Goal: Task Accomplishment & Management: Use online tool/utility

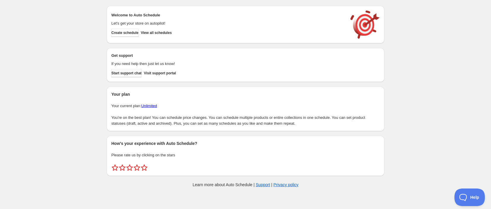
click at [127, 77] on link "Start support chat" at bounding box center [126, 73] width 30 height 8
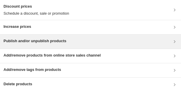
click at [56, 41] on h3 "Publish and/or unpublish products" at bounding box center [35, 41] width 63 height 6
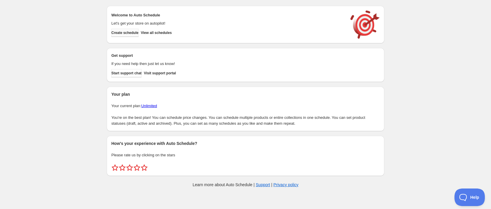
click at [133, 32] on span "Create schedule" at bounding box center [124, 32] width 27 height 5
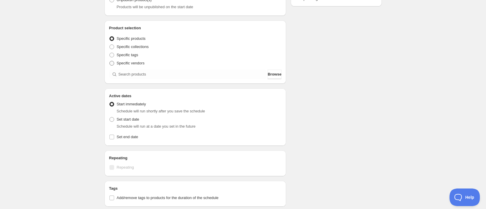
scroll to position [131, 0]
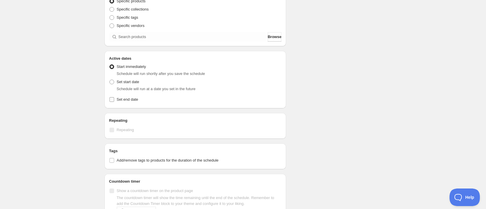
click at [114, 100] on input "Set end date" at bounding box center [112, 99] width 5 height 5
checkbox input "true"
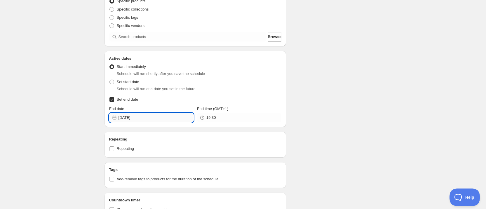
click at [175, 120] on input "[DATE]" at bounding box center [156, 117] width 75 height 9
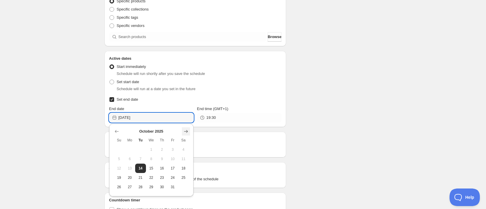
click at [186, 132] on icon "Show next month, November 2025" at bounding box center [186, 131] width 6 height 6
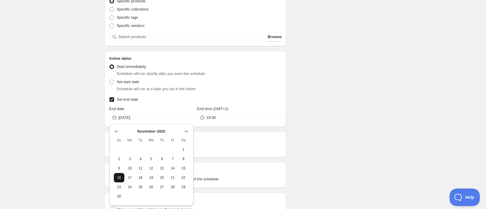
click at [119, 181] on button "16" at bounding box center [119, 177] width 11 height 9
type input "[DATE]"
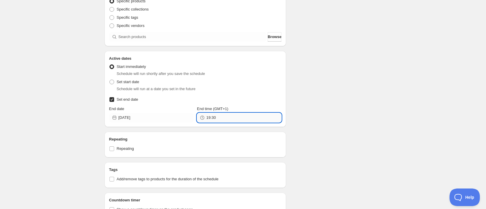
click at [220, 119] on input "19:30" at bounding box center [244, 117] width 75 height 9
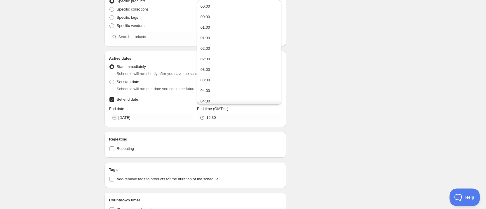
click at [332, 124] on div "Schedule name New schedule [DATE] 18:10 Your customers won't see this Action Ac…" at bounding box center [241, 117] width 282 height 463
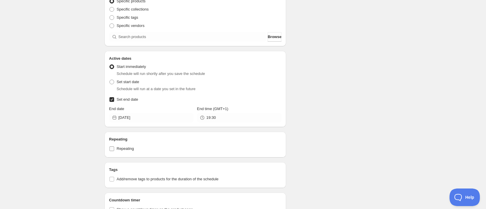
scroll to position [44, 0]
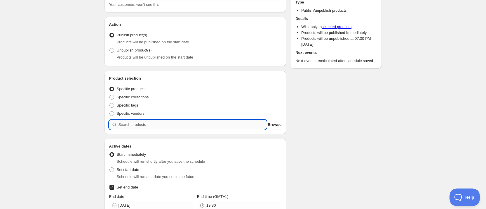
click at [156, 125] on input "search" at bounding box center [193, 124] width 148 height 9
type input "a"
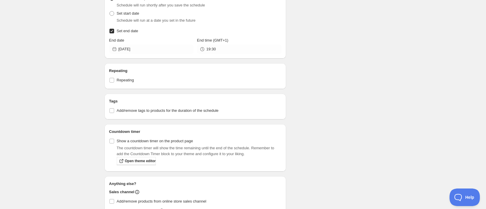
scroll to position [302, 0]
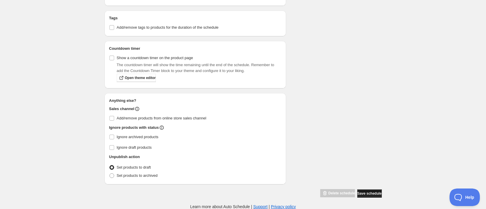
click at [370, 192] on span "Save schedule" at bounding box center [370, 193] width 24 height 5
